Goal: Task Accomplishment & Management: Manage account settings

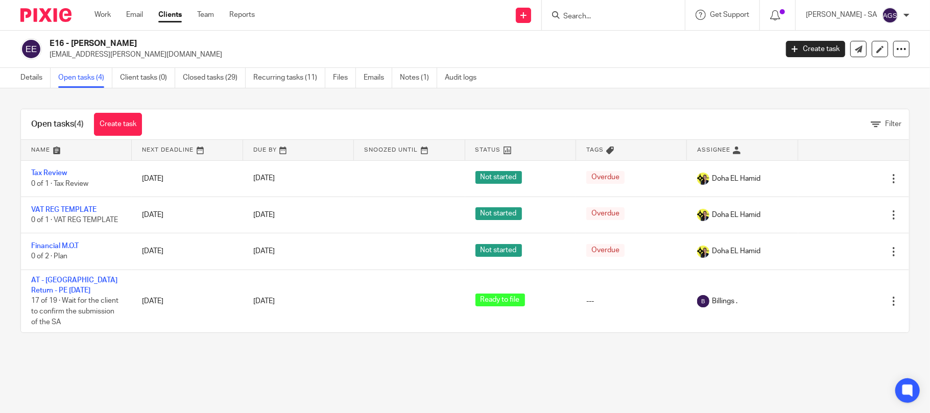
click at [564, 369] on main "E16 - [PERSON_NAME] [EMAIL_ADDRESS][PERSON_NAME][DOMAIN_NAME] Create task Updat…" at bounding box center [465, 206] width 930 height 413
click at [289, 344] on div "Open tasks (4) Create task Filter Name Next Deadline Due By Snoozed Until Statu…" at bounding box center [465, 220] width 930 height 265
click at [260, 54] on p "[EMAIL_ADDRESS][PERSON_NAME][DOMAIN_NAME]" at bounding box center [410, 55] width 721 height 10
click at [496, 377] on main "E16 - [PERSON_NAME] [EMAIL_ADDRESS][PERSON_NAME][DOMAIN_NAME] Create task Updat…" at bounding box center [465, 206] width 930 height 413
click at [287, 347] on div "Open tasks (4) Create task Filter Name Next Deadline Due By Snoozed Until Statu…" at bounding box center [465, 220] width 930 height 265
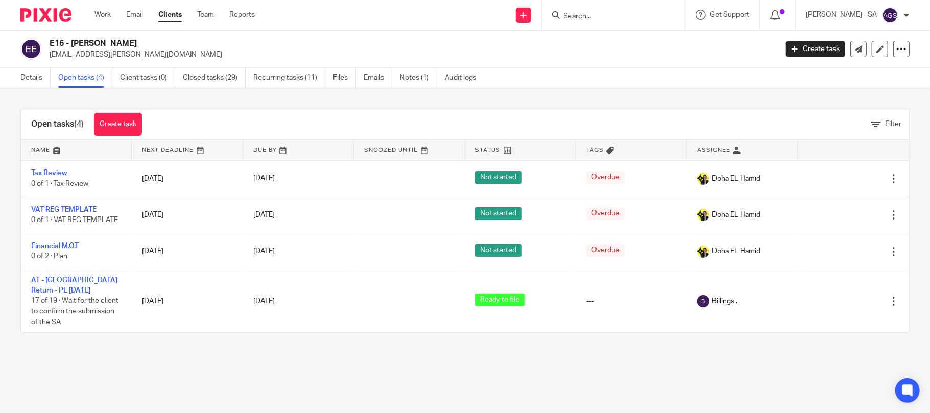
drag, startPoint x: 355, startPoint y: 374, endPoint x: 360, endPoint y: 368, distance: 7.6
click at [356, 372] on main "E16 - [PERSON_NAME] [EMAIL_ADDRESS][PERSON_NAME][DOMAIN_NAME] Create task Updat…" at bounding box center [465, 206] width 930 height 413
click at [267, 379] on main "E16 - [PERSON_NAME] [EMAIL_ADDRESS][PERSON_NAME][DOMAIN_NAME] Create task Updat…" at bounding box center [465, 206] width 930 height 413
click at [317, 101] on div "Open tasks (4) Create task Filter Name Next Deadline Due By Snoozed Until Statu…" at bounding box center [465, 220] width 930 height 265
click at [334, 47] on h2 "E16 - [PERSON_NAME]" at bounding box center [338, 43] width 577 height 11
